Goal: Check status: Check status

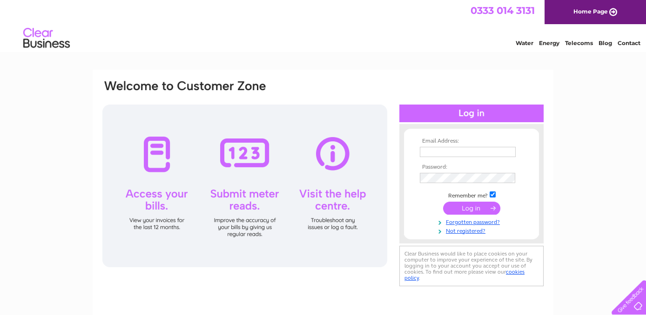
type input "[PERSON_NAME][EMAIL_ADDRESS][DOMAIN_NAME]"
click at [475, 210] on input "submit" at bounding box center [471, 208] width 57 height 13
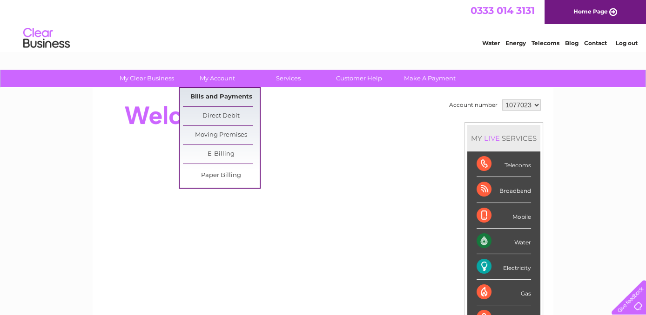
click at [224, 98] on link "Bills and Payments" at bounding box center [221, 97] width 77 height 19
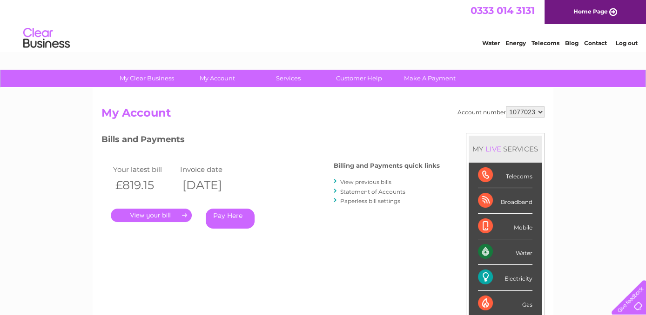
click at [165, 211] on link "." at bounding box center [151, 215] width 81 height 13
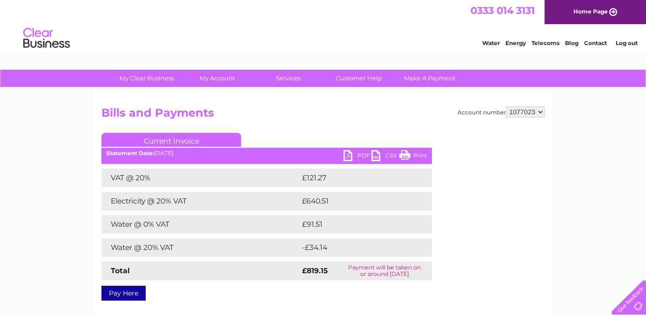
click at [355, 155] on link "PDF" at bounding box center [357, 156] width 28 height 13
click at [362, 156] on link "PDF" at bounding box center [357, 156] width 28 height 13
